Goal: Transaction & Acquisition: Book appointment/travel/reservation

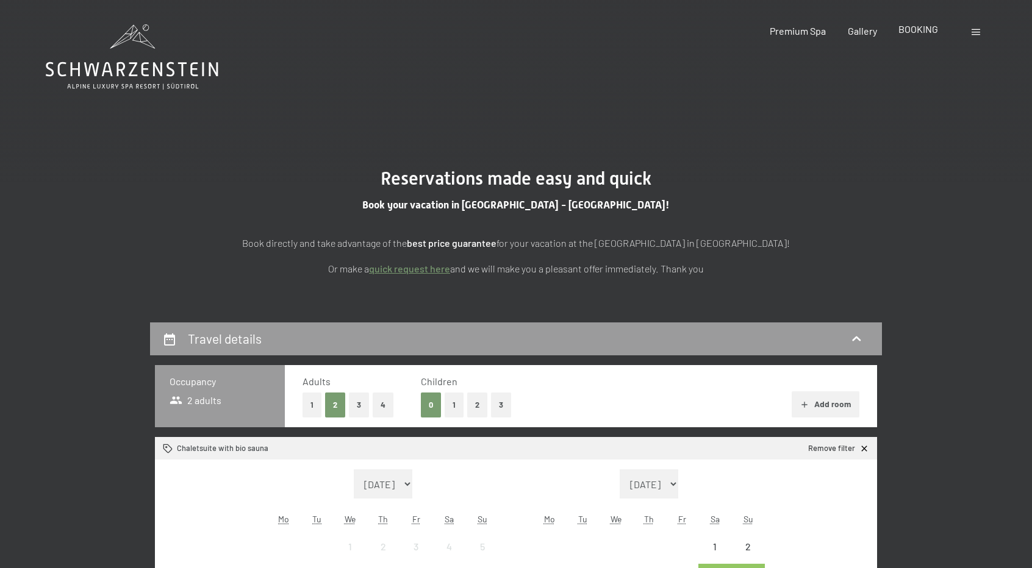
click at [909, 29] on span "BOOKING" at bounding box center [918, 29] width 40 height 12
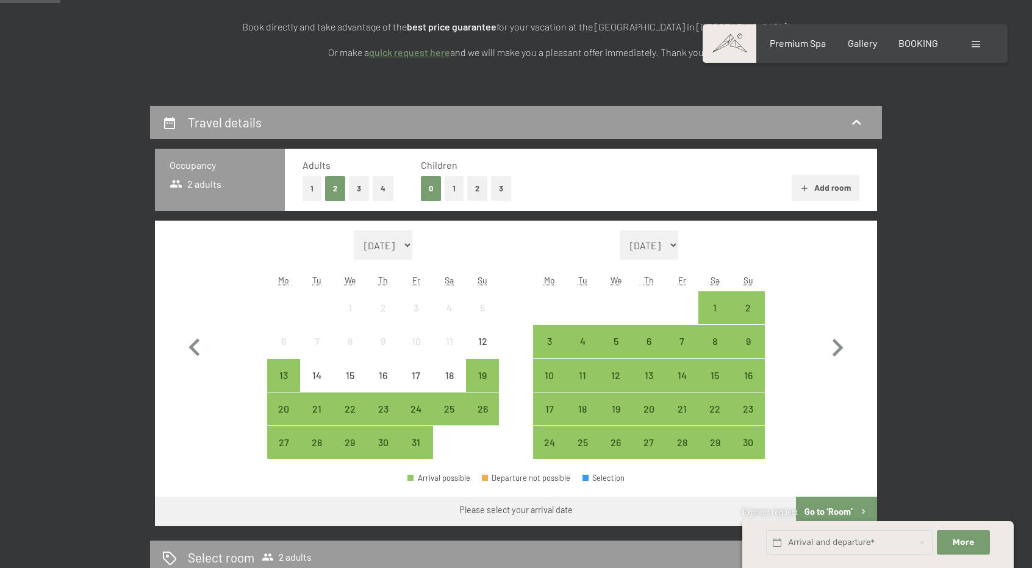
scroll to position [244, 0]
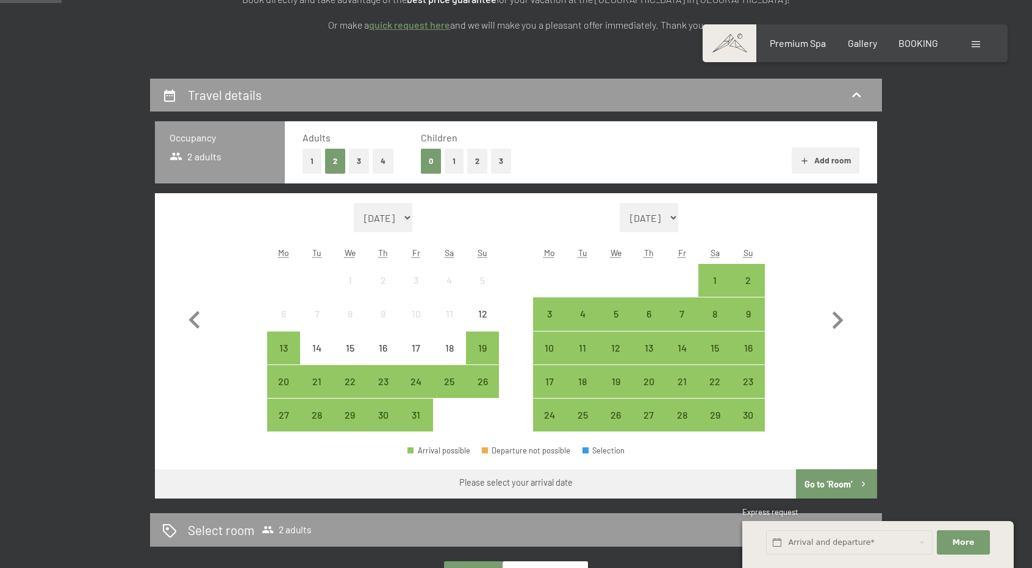
click at [412, 214] on select "[DATE] [DATE] [DATE] [DATE] [DATE] [DATE] [DATE] [DATE] [DATE] [DATE] [DATE] [D…" at bounding box center [383, 217] width 59 height 29
select select "[DATE]"
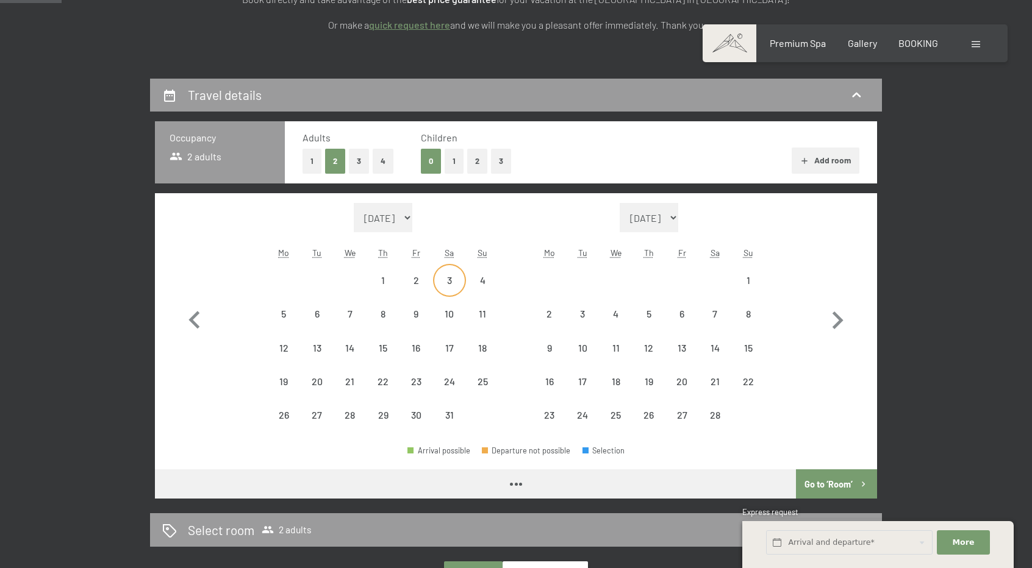
select select "[DATE]"
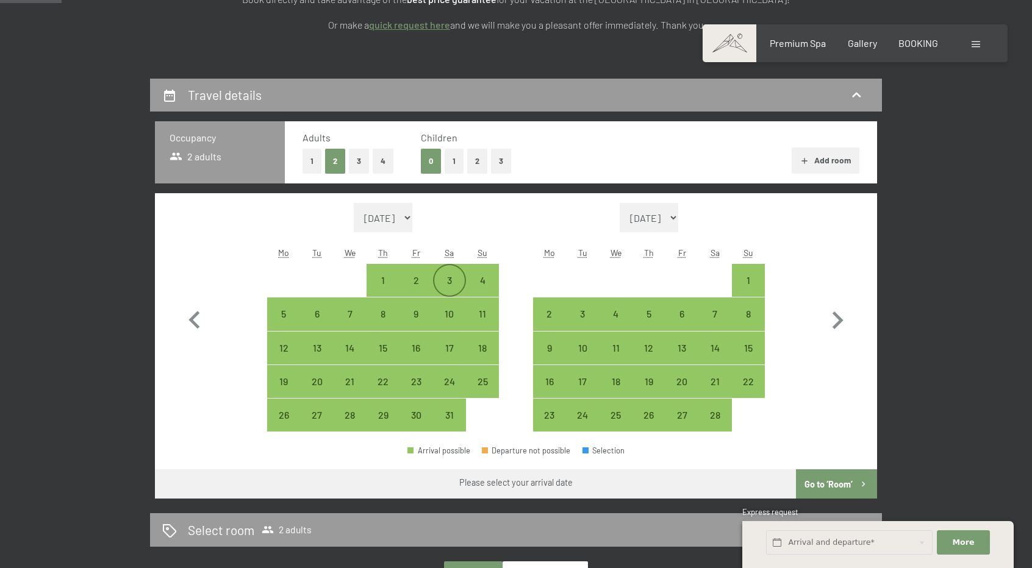
click at [448, 282] on div "3" at bounding box center [449, 291] width 30 height 30
select select "[DATE]"
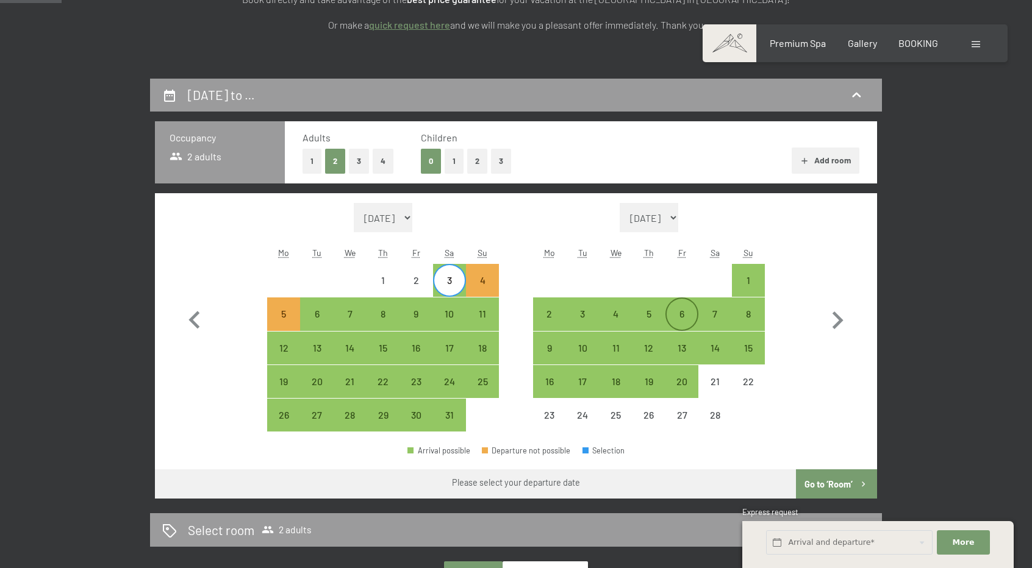
click at [678, 313] on div "6" at bounding box center [681, 324] width 30 height 30
select select "[DATE]"
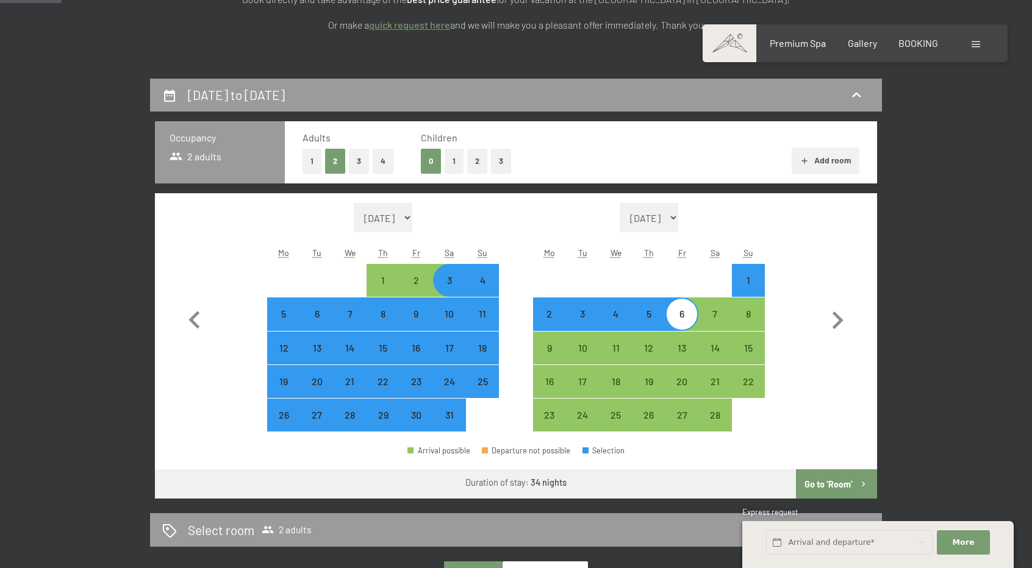
click at [678, 216] on select "[DATE] [DATE] [DATE] [DATE] [DATE] [DATE] [DATE] [DATE] [DATE] [DATE] [DATE] [D…" at bounding box center [648, 217] width 59 height 29
select select "[DATE]"
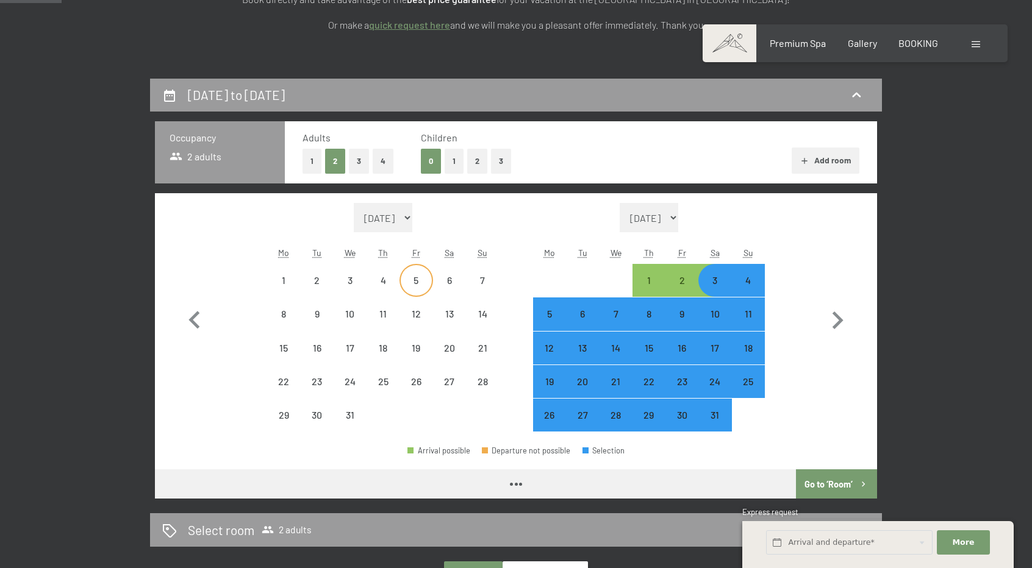
select select "[DATE]"
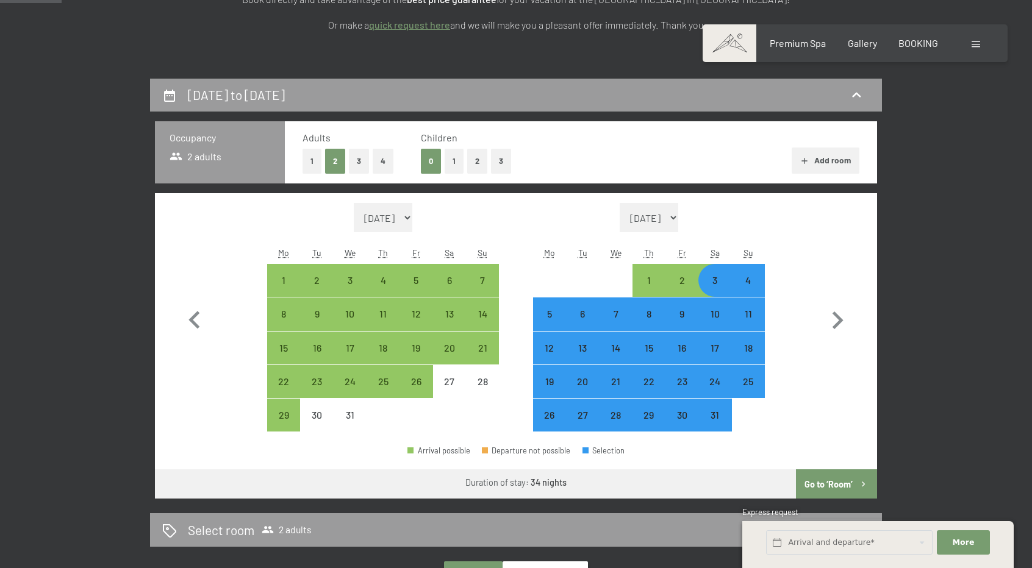
click at [412, 221] on select "[DATE] [DATE] [DATE] [DATE] [DATE] [DATE] [DATE] [DATE] [DATE] [DATE] [DATE] [D…" at bounding box center [383, 217] width 59 height 29
select select "[DATE]"
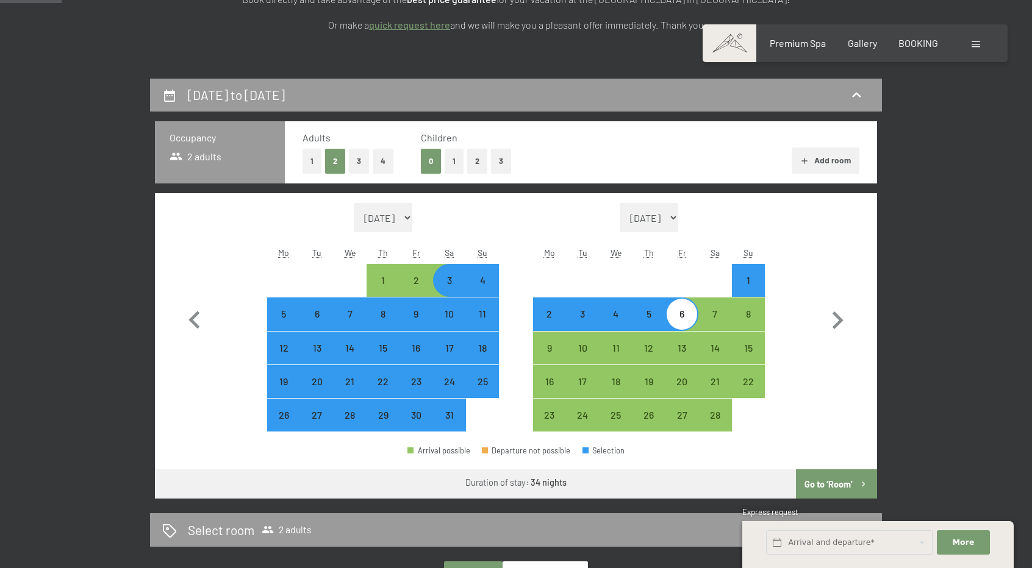
click at [449, 290] on div "3" at bounding box center [449, 291] width 30 height 30
select select "[DATE]"
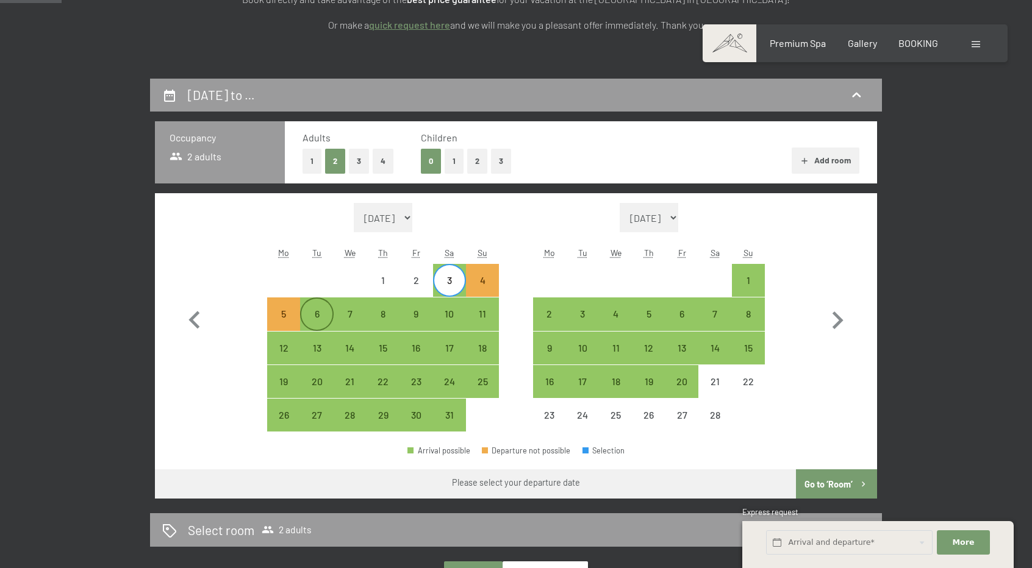
click at [317, 318] on div "6" at bounding box center [316, 324] width 30 height 30
select select "[DATE]"
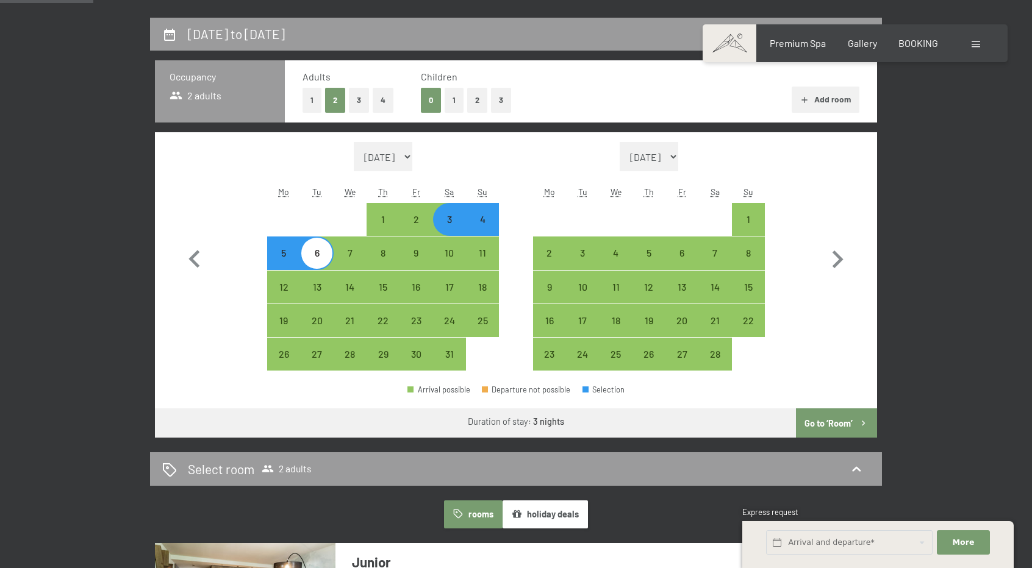
scroll to position [366, 0]
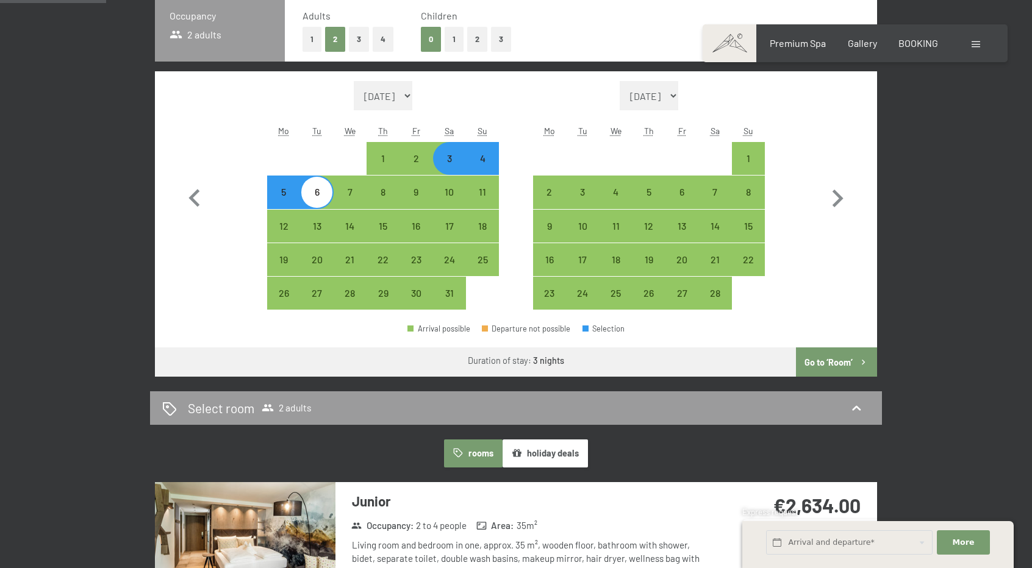
click at [830, 362] on button "Go to ‘Room’" at bounding box center [836, 362] width 81 height 29
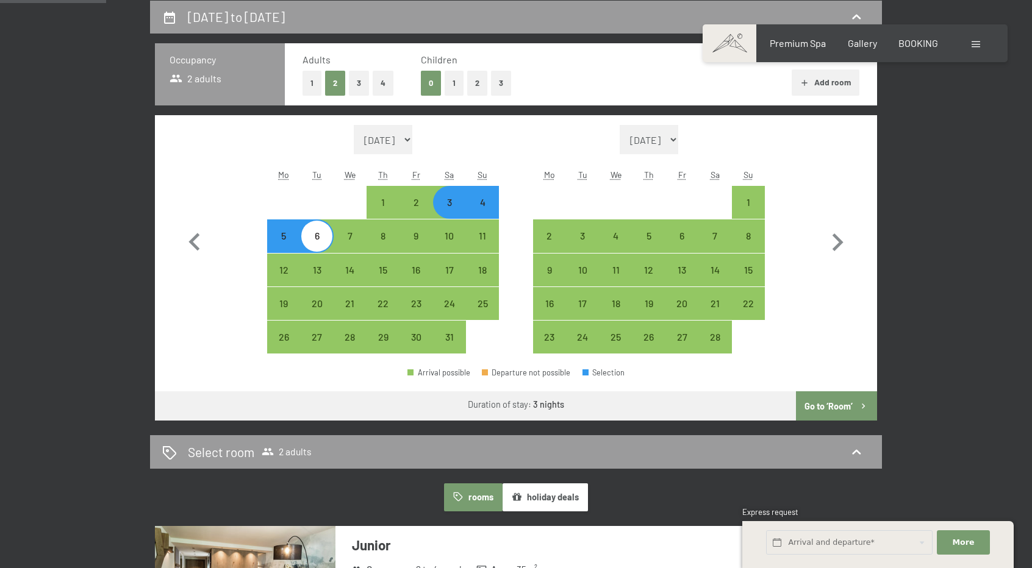
select select "[DATE]"
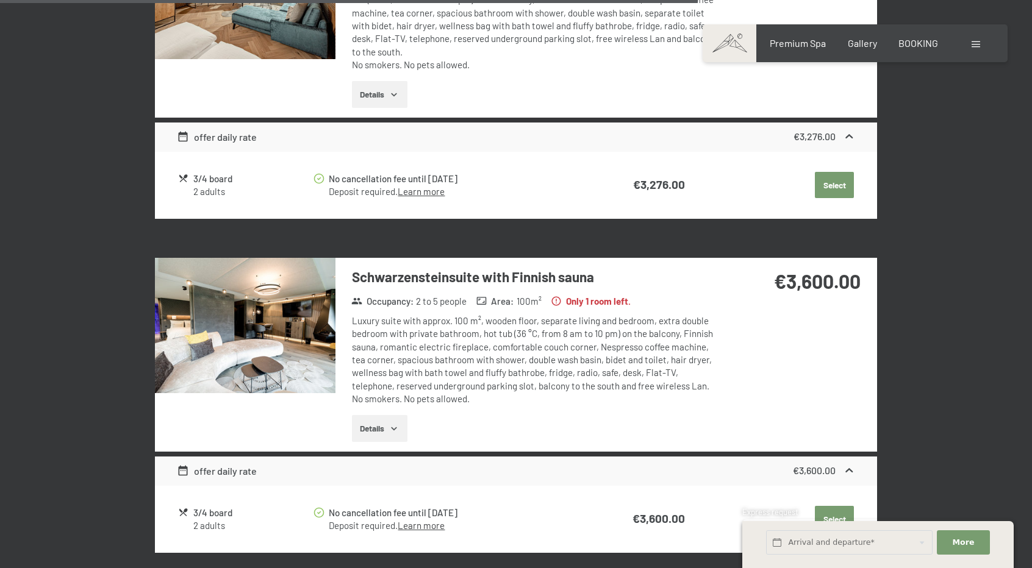
scroll to position [2134, 0]
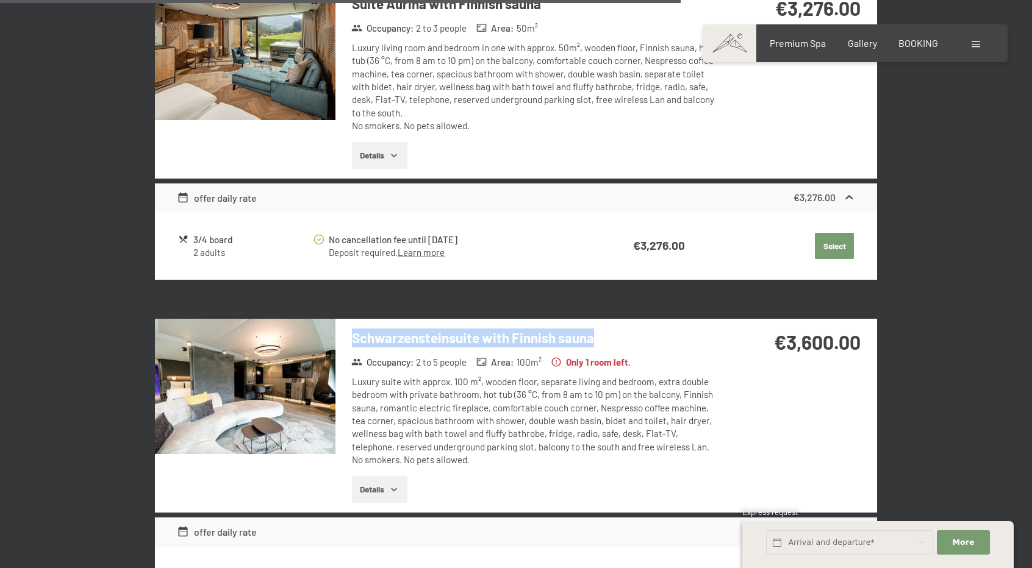
drag, startPoint x: 351, startPoint y: 310, endPoint x: 602, endPoint y: 318, distance: 251.3
click at [602, 329] on h3 "Schwarzensteinsuite with Finnish sauna" at bounding box center [533, 338] width 363 height 19
click at [608, 329] on h3 "Schwarzensteinsuite with Finnish sauna" at bounding box center [533, 338] width 363 height 19
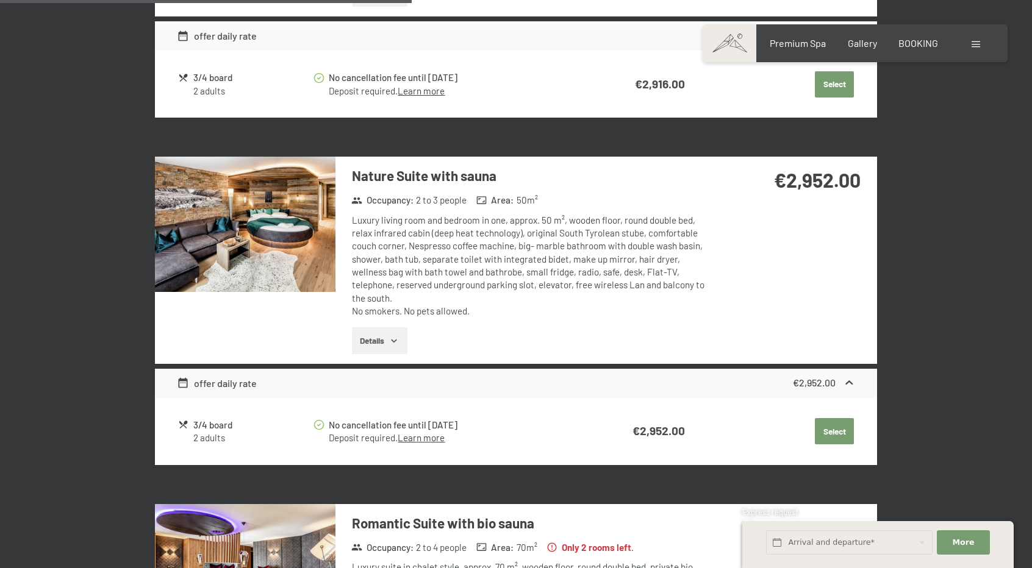
scroll to position [1280, 0]
